Goal: Find specific page/section: Find specific page/section

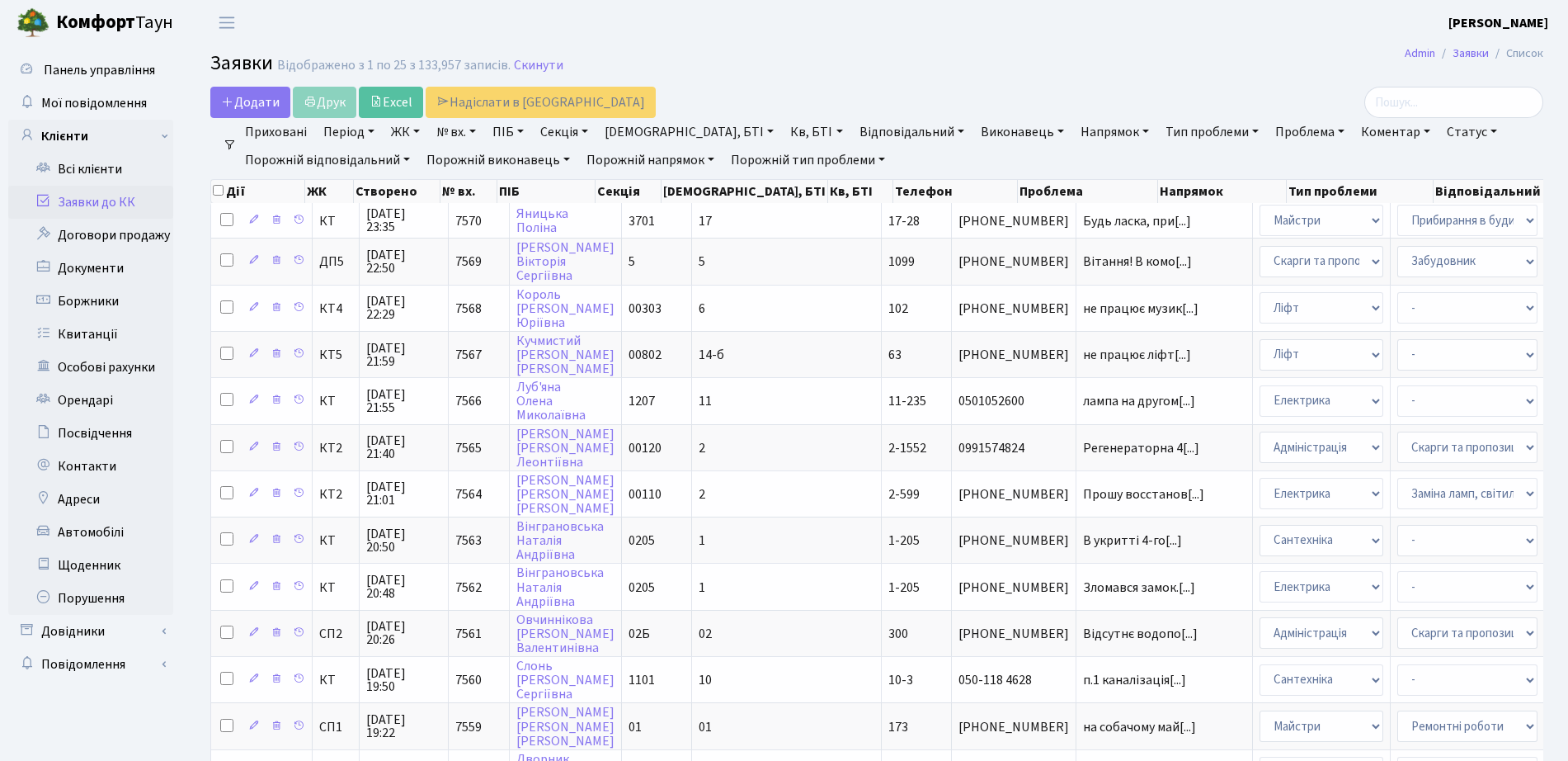
select select "25"
click at [100, 295] on link "Боржники" at bounding box center [91, 301] width 165 height 33
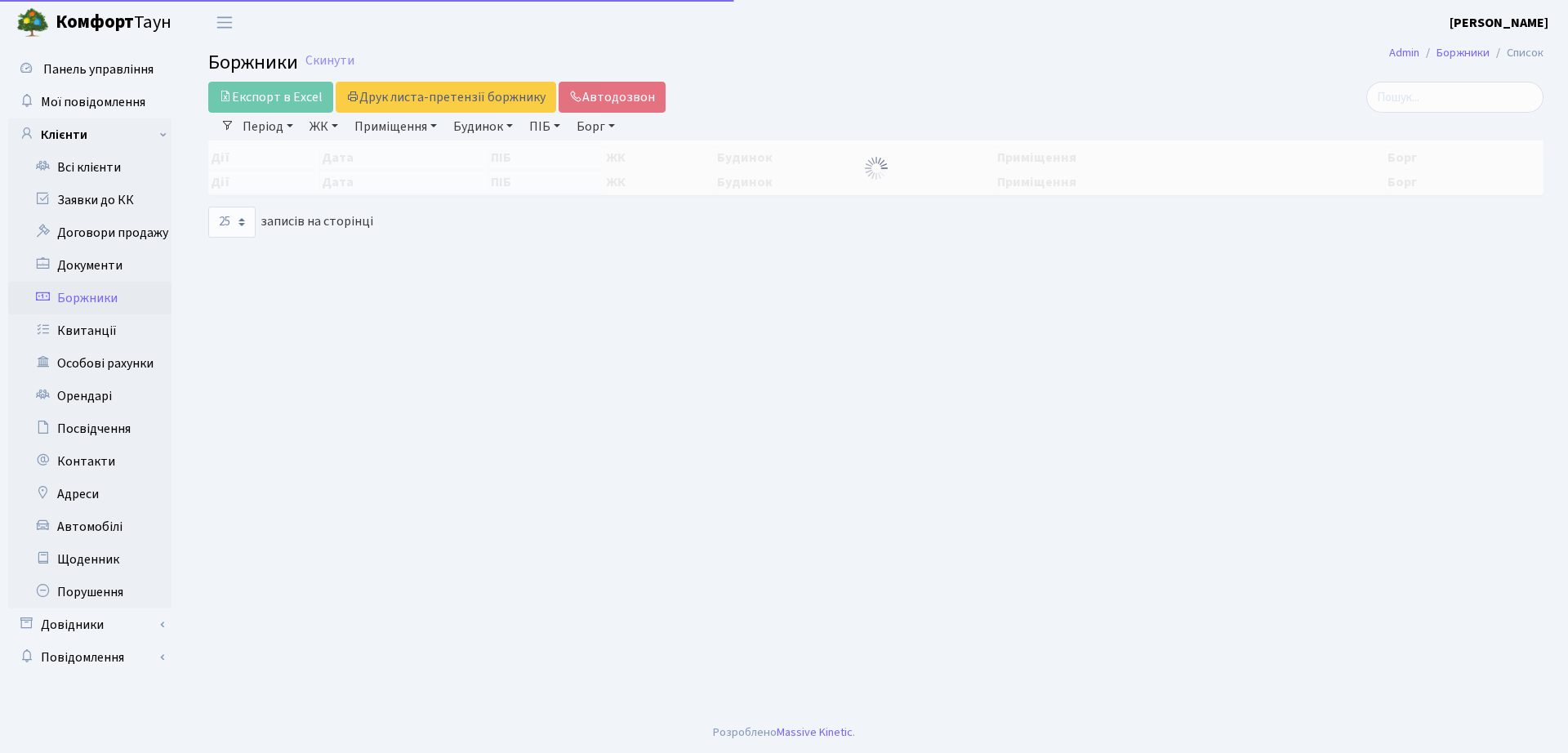
select select "25"
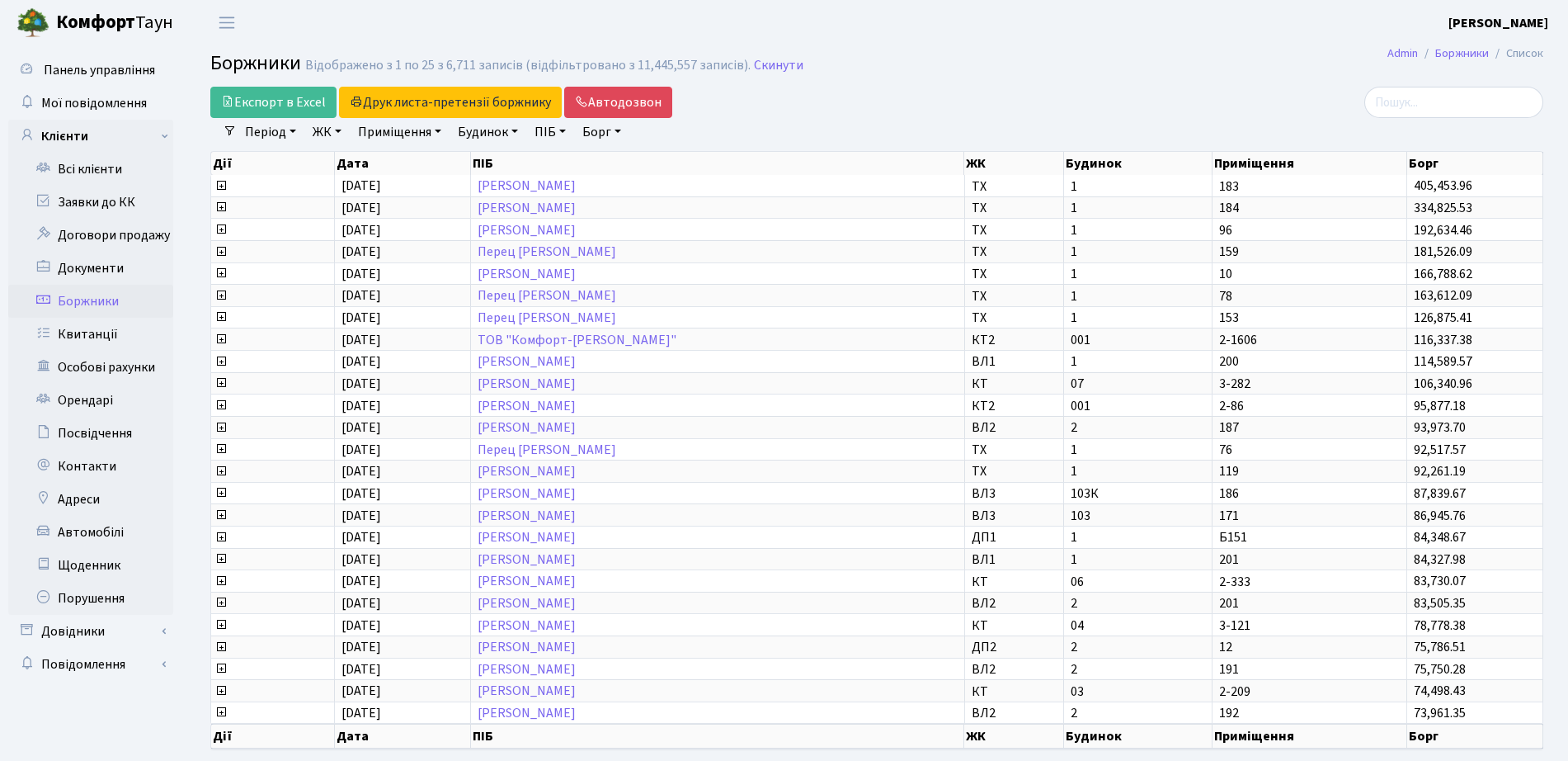
click at [345, 128] on link "ЖК" at bounding box center [327, 131] width 42 height 28
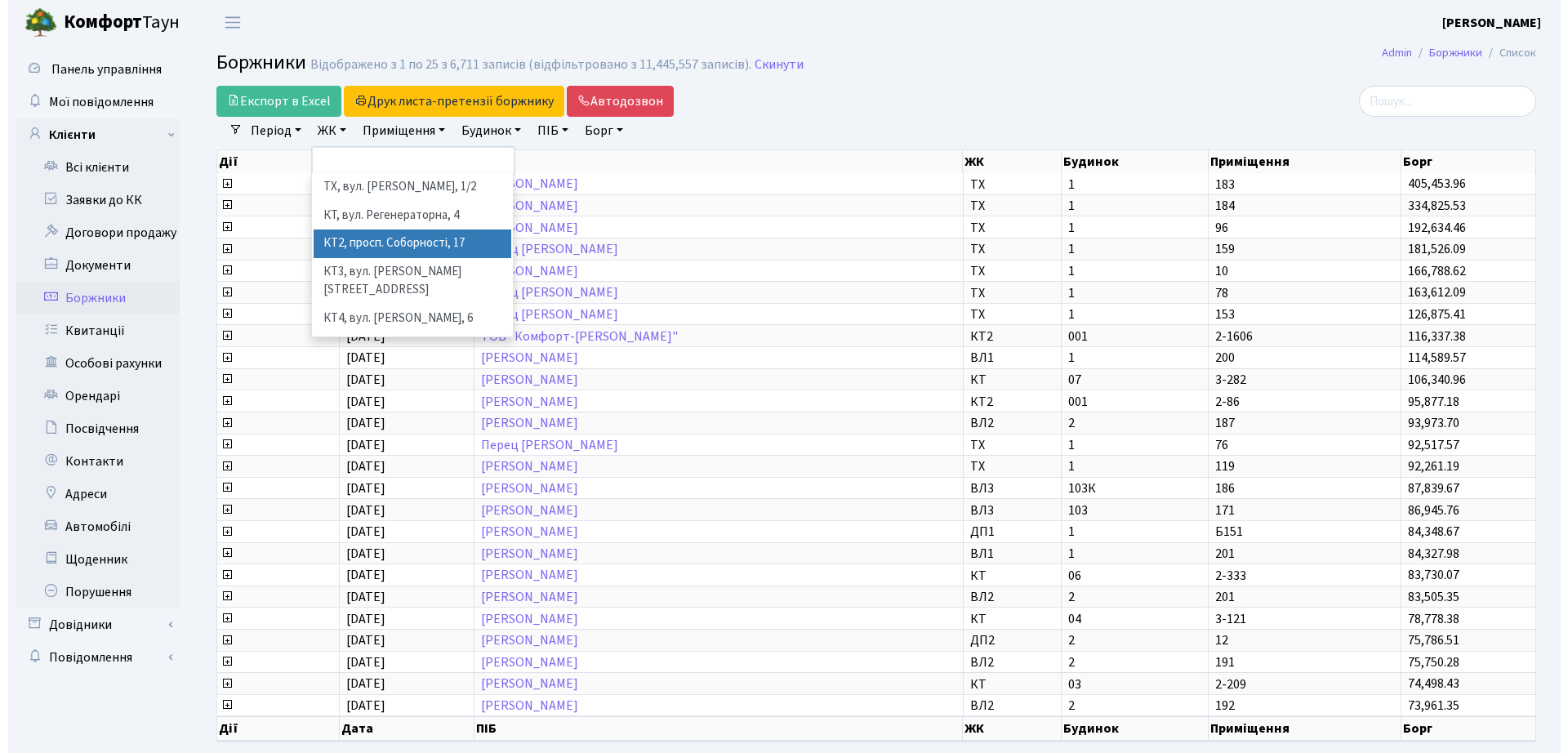
scroll to position [102, 0]
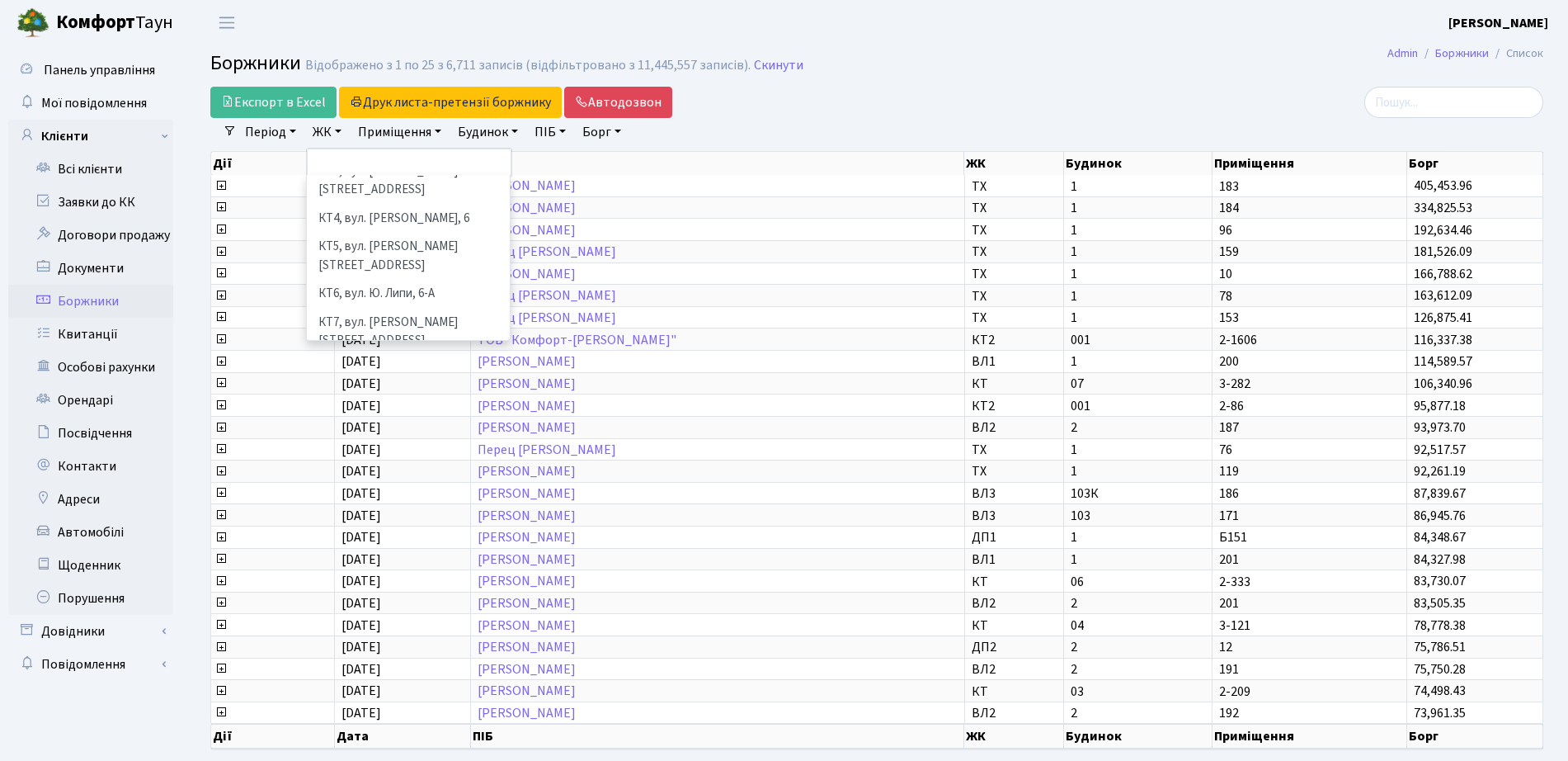
click at [376, 356] on li "СП, [STREET_ADDRESS]" at bounding box center [409, 370] width 200 height 29
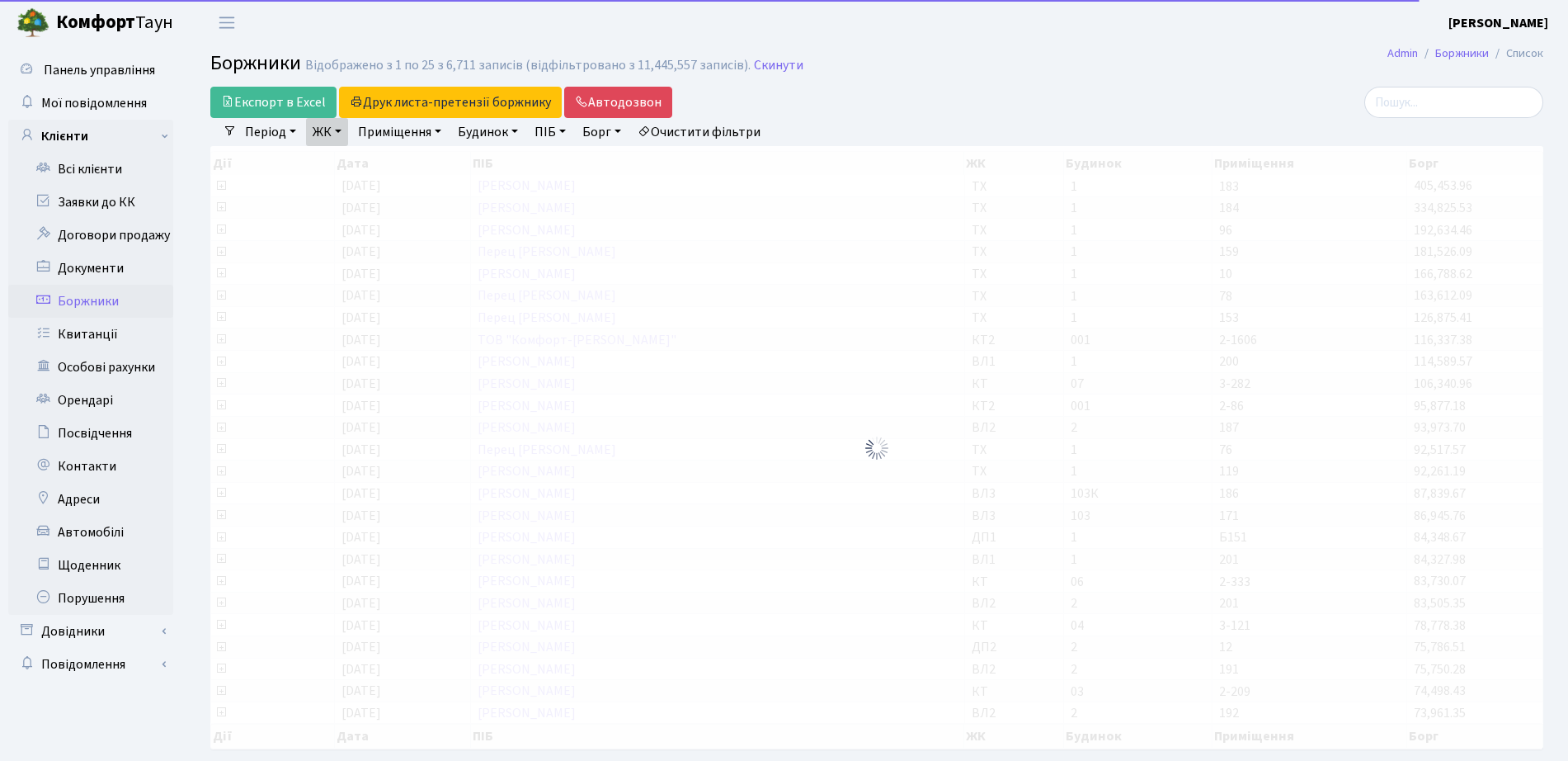
click at [348, 138] on link "ЖК" at bounding box center [327, 131] width 42 height 28
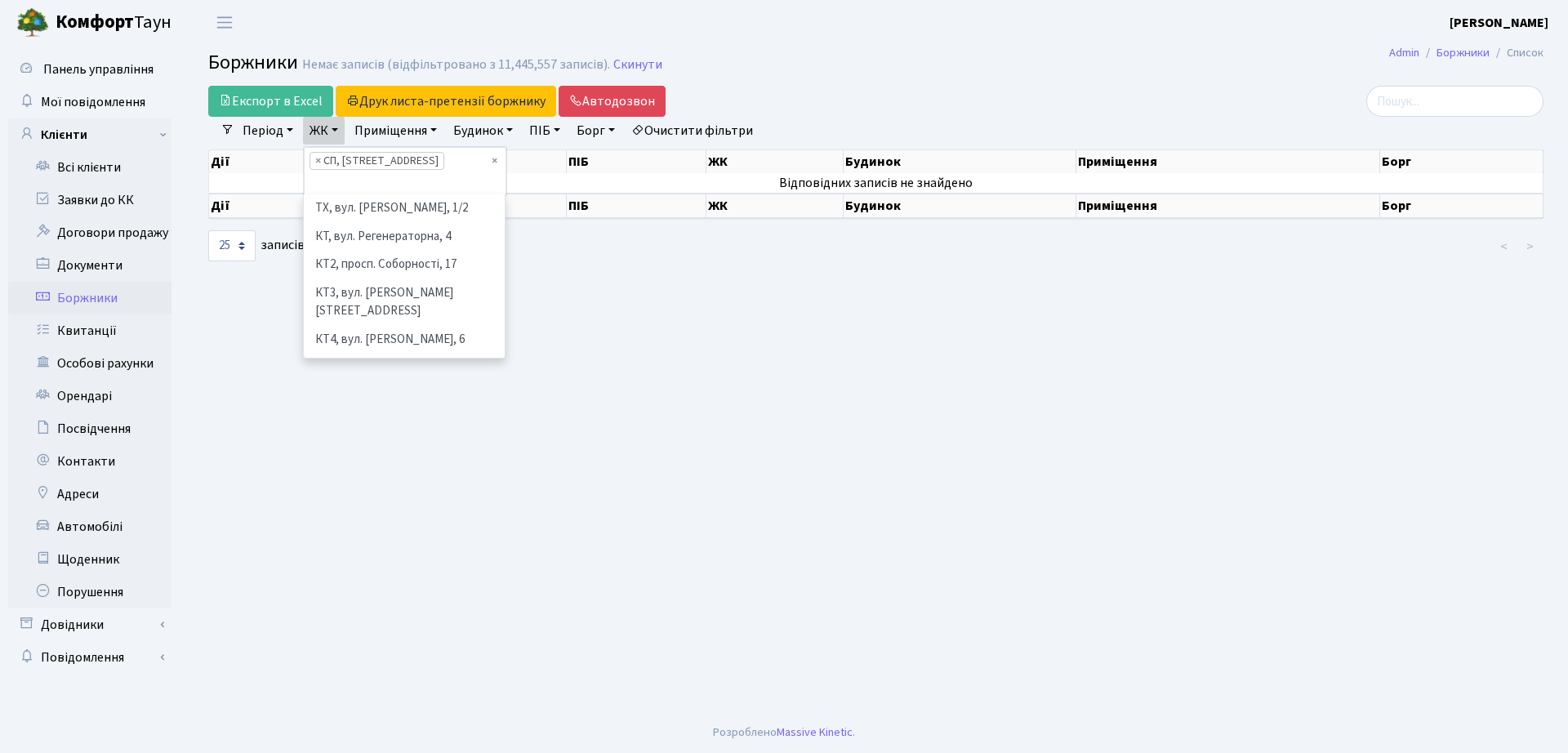
scroll to position [198, 0]
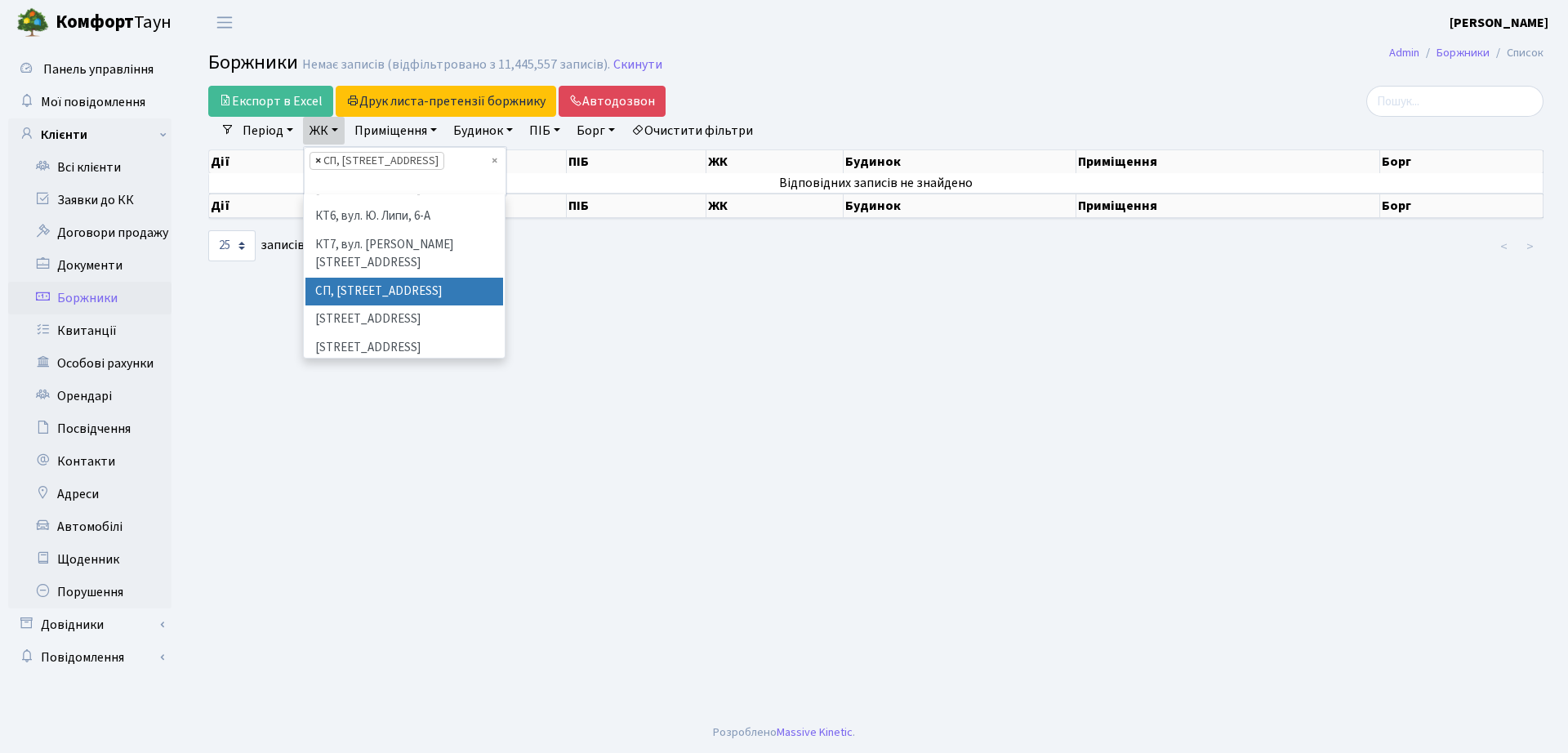
click at [321, 159] on span "×" at bounding box center [318, 160] width 6 height 16
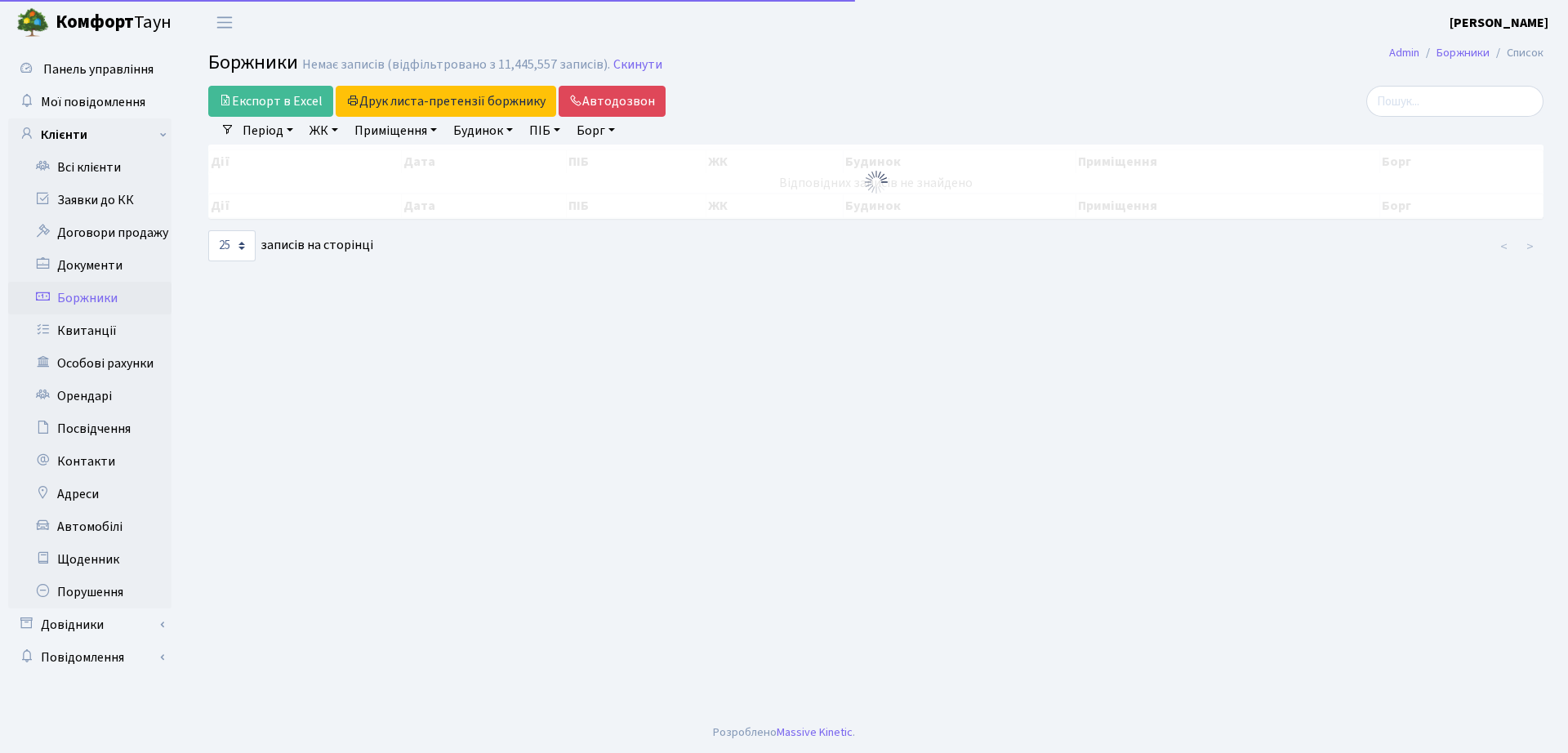
click at [329, 126] on link "ЖК" at bounding box center [324, 130] width 42 height 28
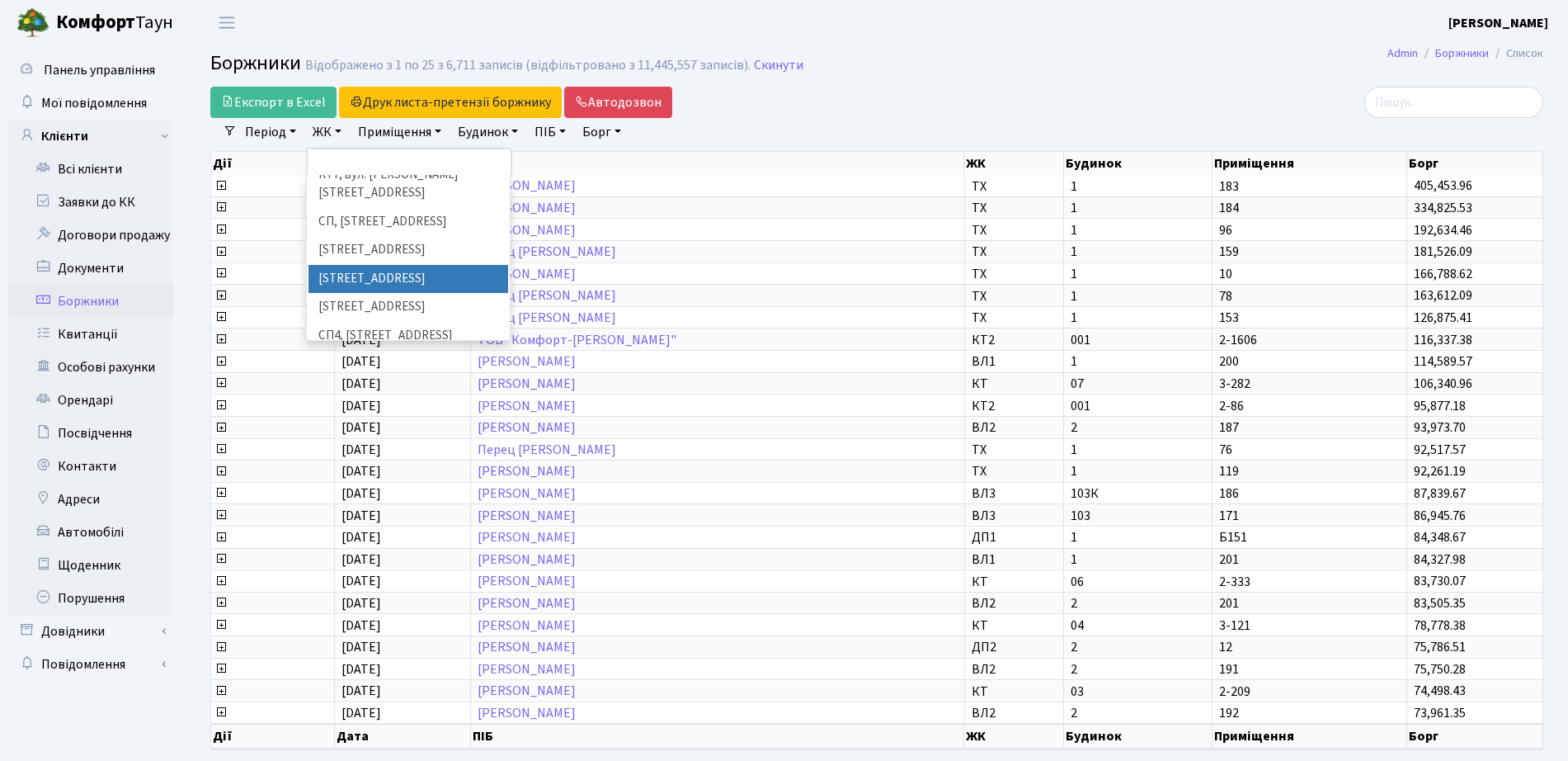
scroll to position [206, 0]
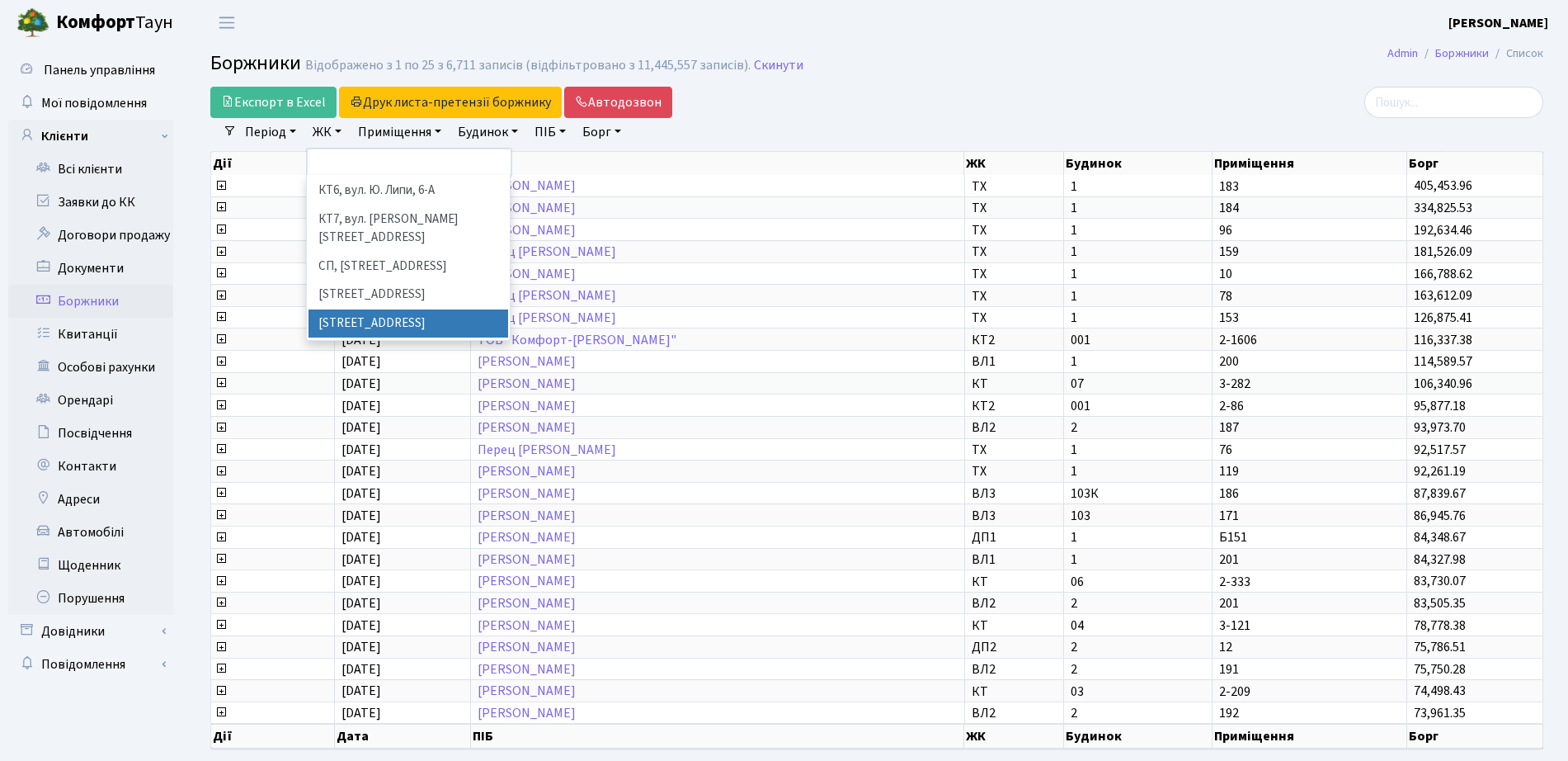
click at [362, 280] on li "[STREET_ADDRESS]" at bounding box center [409, 295] width 200 height 29
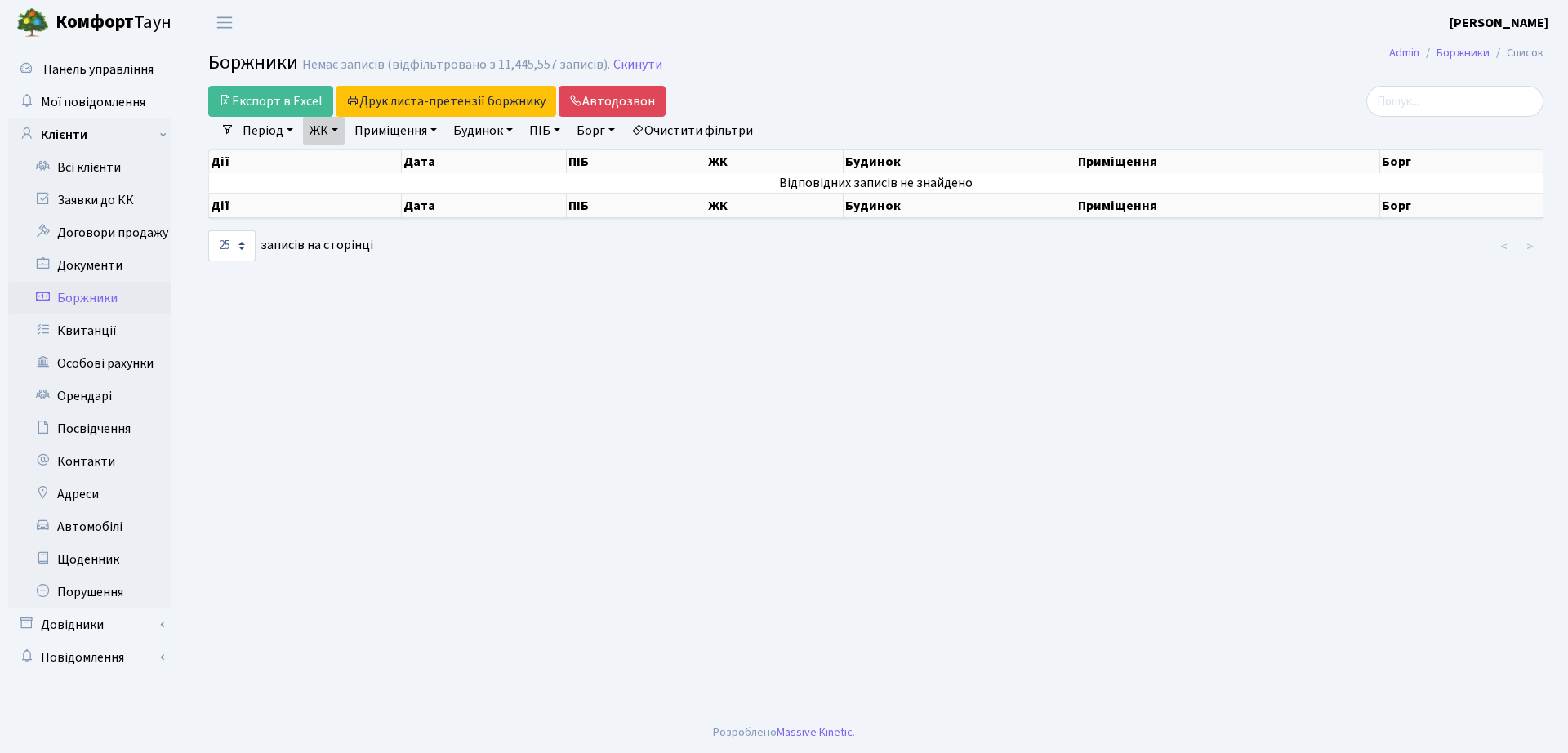
click at [644, 125] on icon at bounding box center [638, 130] width 13 height 13
